Goal: Book appointment/travel/reservation

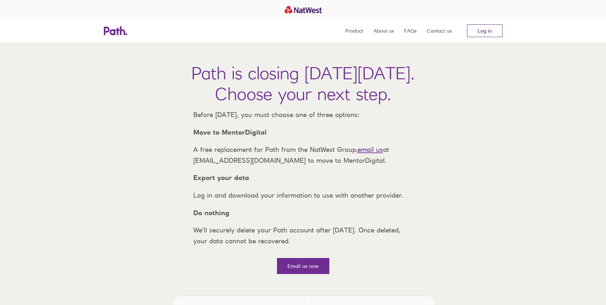
click at [481, 31] on link "Log in" at bounding box center [484, 30] width 35 height 13
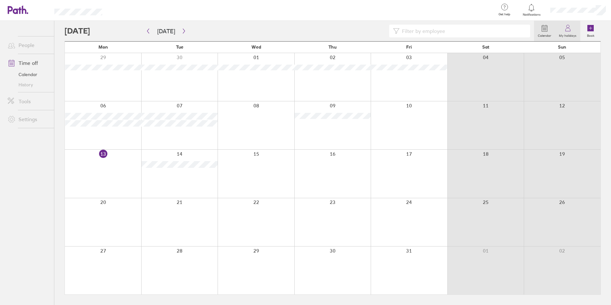
click at [564, 33] on label "My holidays" at bounding box center [567, 35] width 25 height 6
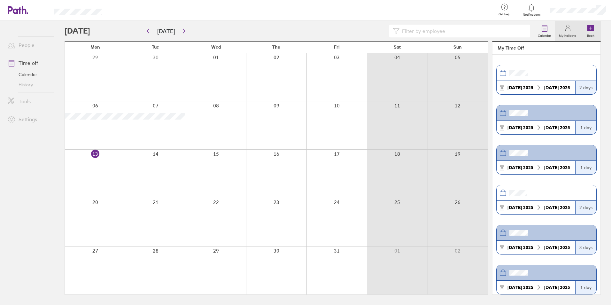
click at [591, 33] on label "Book" at bounding box center [590, 35] width 15 height 6
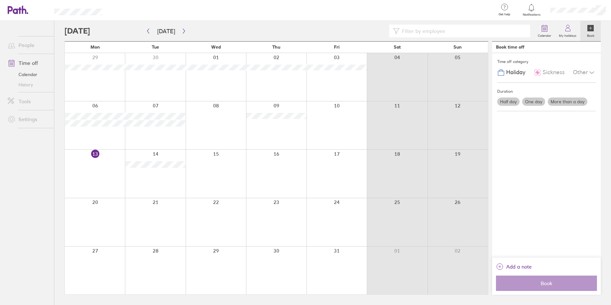
click at [536, 100] on label "One day" at bounding box center [533, 102] width 23 height 8
click at [0, 0] on input "One day" at bounding box center [0, 0] width 0 height 0
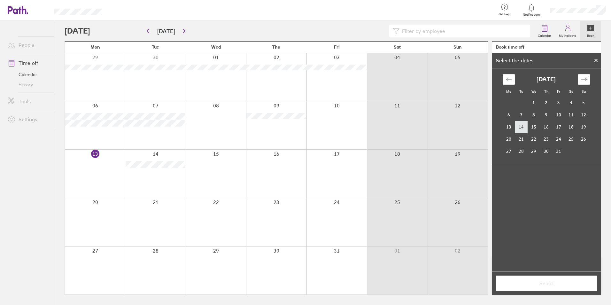
click at [522, 128] on td "14" at bounding box center [521, 127] width 12 height 12
click at [557, 287] on button "Select" at bounding box center [546, 283] width 101 height 15
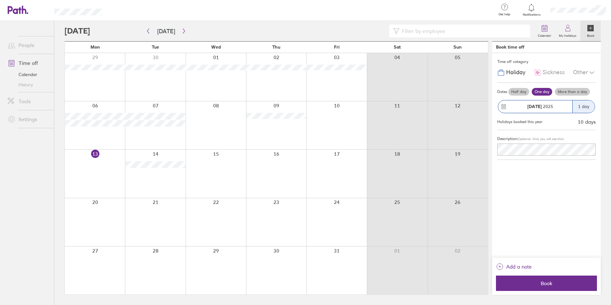
click at [557, 287] on button "Book" at bounding box center [546, 283] width 101 height 15
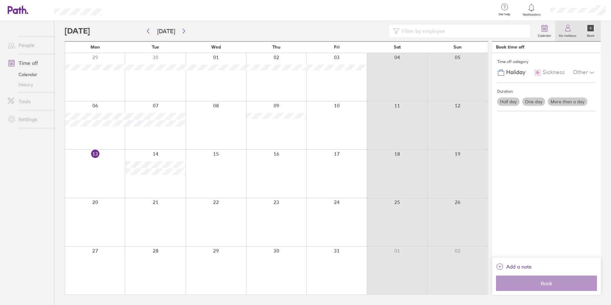
click at [574, 35] on label "My holidays" at bounding box center [567, 35] width 25 height 6
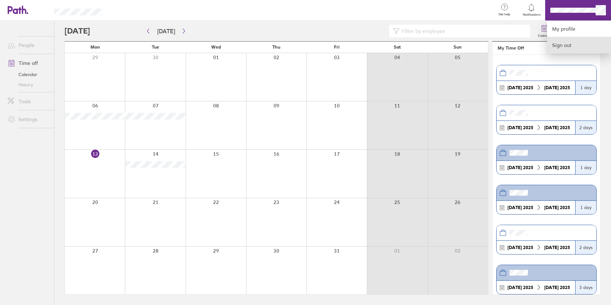
click at [575, 45] on link "Sign out" at bounding box center [579, 45] width 64 height 16
